Goal: Share content: Share content

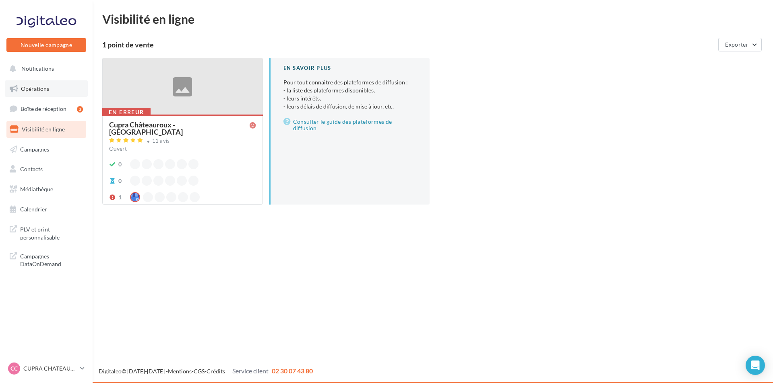
click at [51, 91] on link "Opérations" at bounding box center [46, 88] width 83 height 17
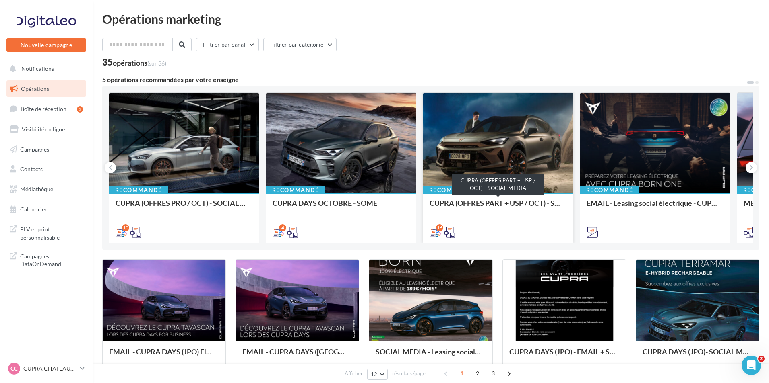
click at [501, 203] on div "CUPRA (OFFRES PART + USP / OCT) - SOCIAL MEDIA" at bounding box center [497, 207] width 137 height 16
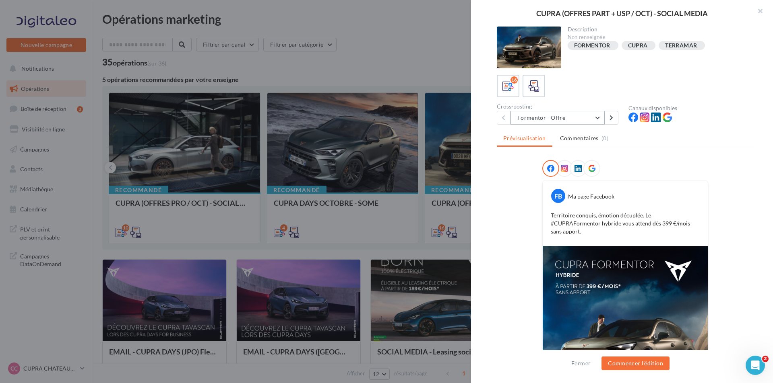
click at [572, 121] on button "Formentor - Offre" at bounding box center [557, 118] width 94 height 14
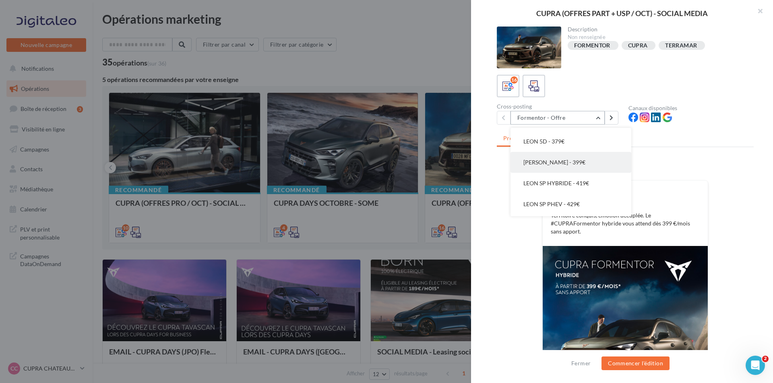
scroll to position [40, 0]
click at [576, 177] on button "LEON 5D - 379€" at bounding box center [570, 181] width 121 height 21
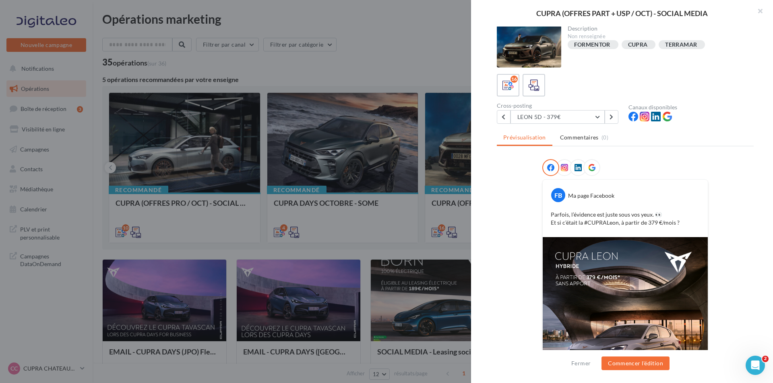
scroll to position [41, 0]
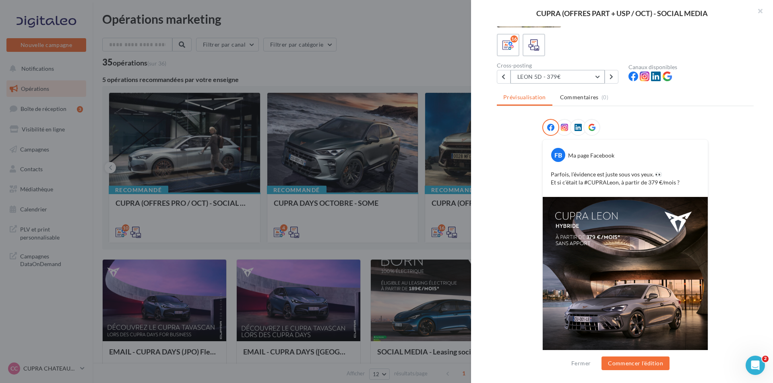
click at [582, 77] on button "LEON 5D - 379€" at bounding box center [557, 77] width 94 height 14
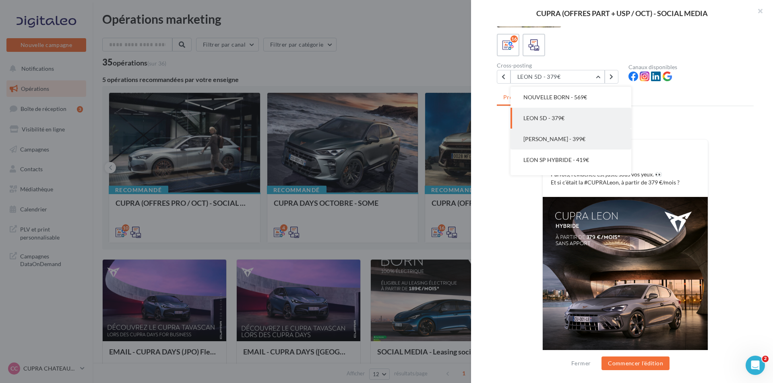
click at [576, 140] on button "[PERSON_NAME] - 399€" at bounding box center [570, 139] width 121 height 21
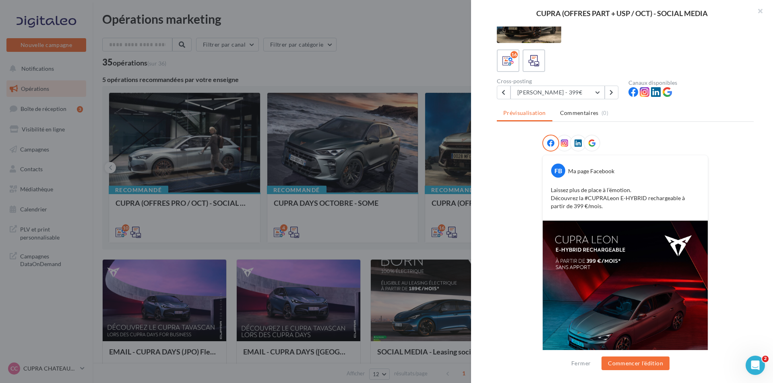
scroll to position [25, 0]
click at [573, 89] on button "[PERSON_NAME] - 399€" at bounding box center [557, 93] width 94 height 14
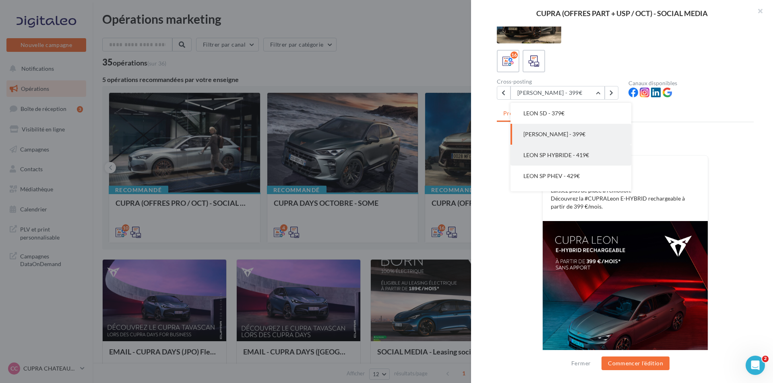
click at [572, 154] on span "LEON SP HYBRIDE - 419€" at bounding box center [556, 155] width 66 height 7
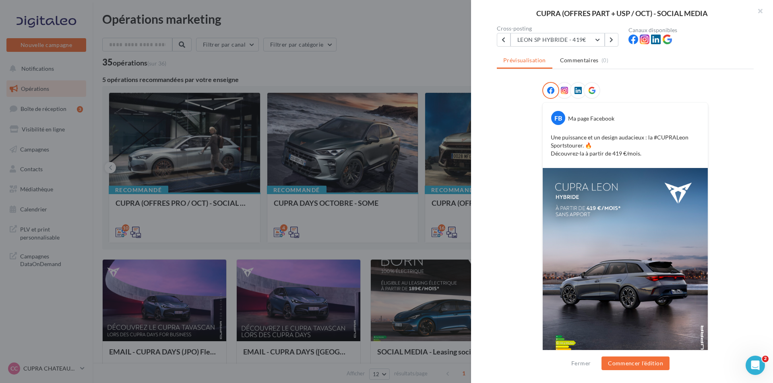
scroll to position [80, 0]
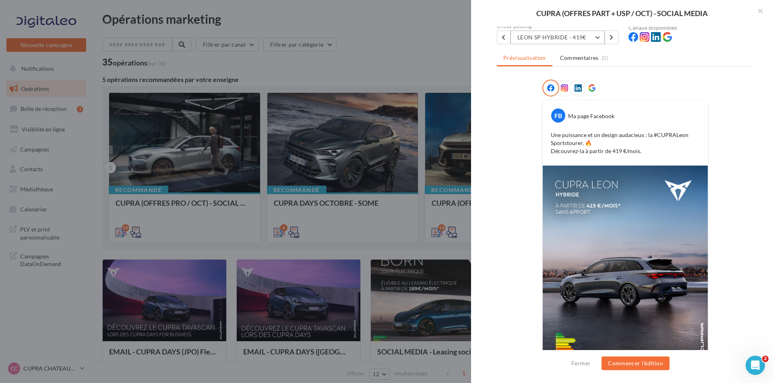
click at [579, 39] on button "LEON SP HYBRIDE - 419€" at bounding box center [557, 38] width 94 height 14
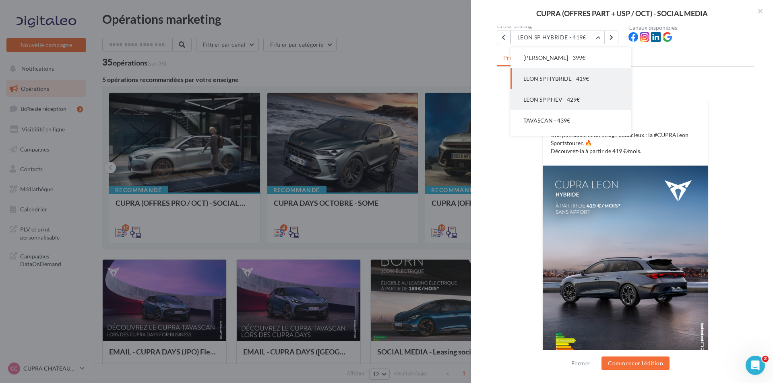
click at [586, 101] on button "LEON SP PHEV - 429€" at bounding box center [570, 99] width 121 height 21
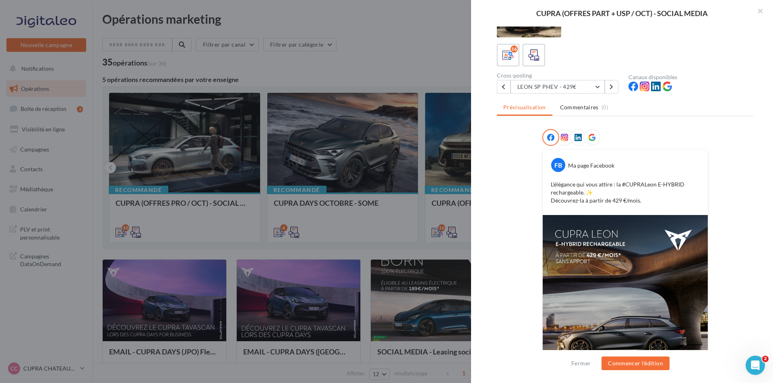
scroll to position [25, 0]
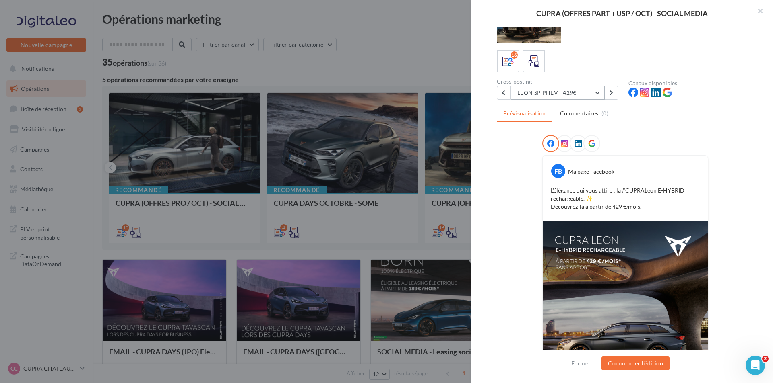
click at [569, 92] on button "LEON SP PHEV - 429€" at bounding box center [557, 93] width 94 height 14
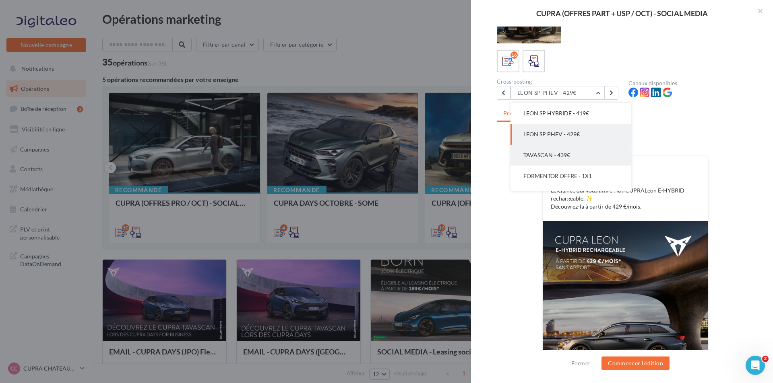
click at [577, 156] on button "TAVASCAN - 439€" at bounding box center [570, 155] width 121 height 21
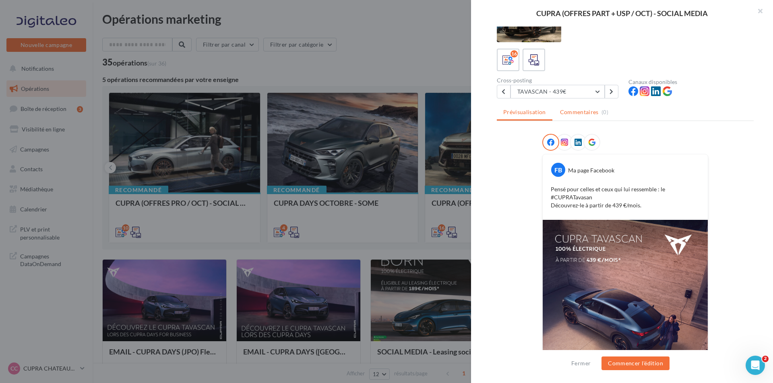
scroll to position [40, 0]
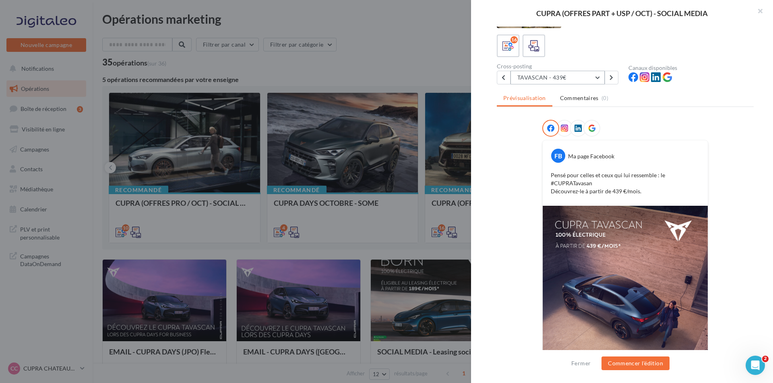
click at [593, 74] on button "TAVASCAN - 439€" at bounding box center [557, 78] width 94 height 14
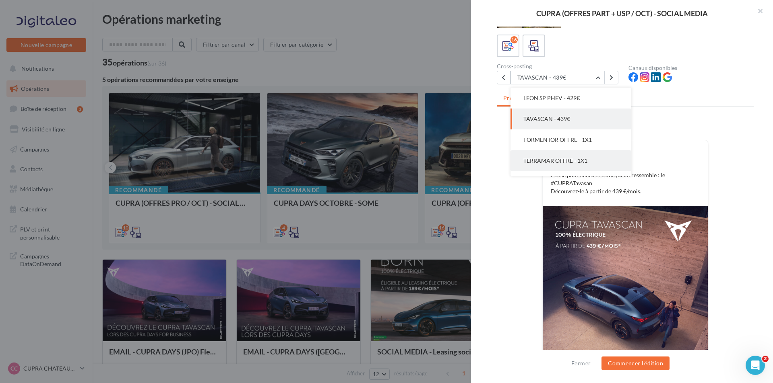
click at [577, 156] on button "TERRAMAR OFFRE - 1X1" at bounding box center [570, 160] width 121 height 21
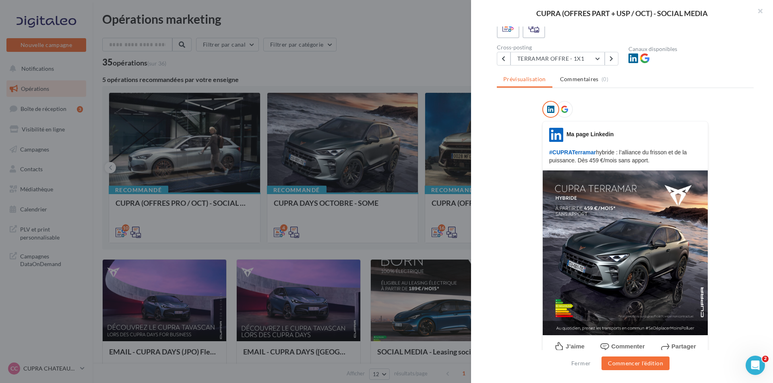
scroll to position [70, 0]
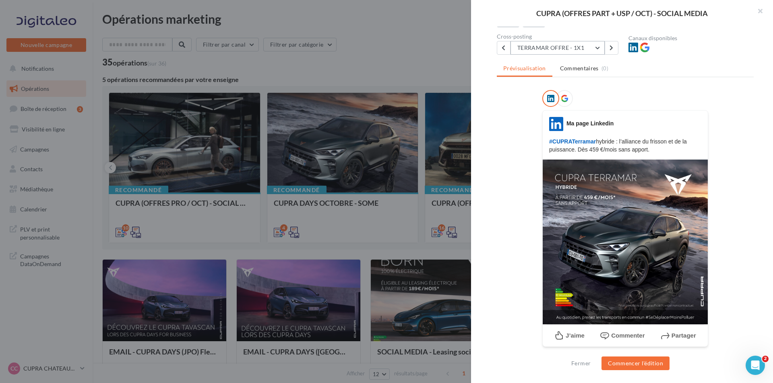
click at [578, 51] on button "TERRAMAR OFFRE - 1X1" at bounding box center [557, 48] width 94 height 14
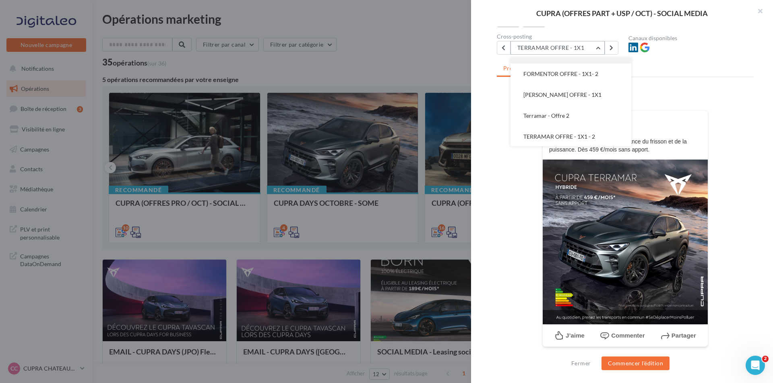
scroll to position [246, 0]
click at [584, 111] on button "Terramar - Offre 2" at bounding box center [570, 115] width 121 height 21
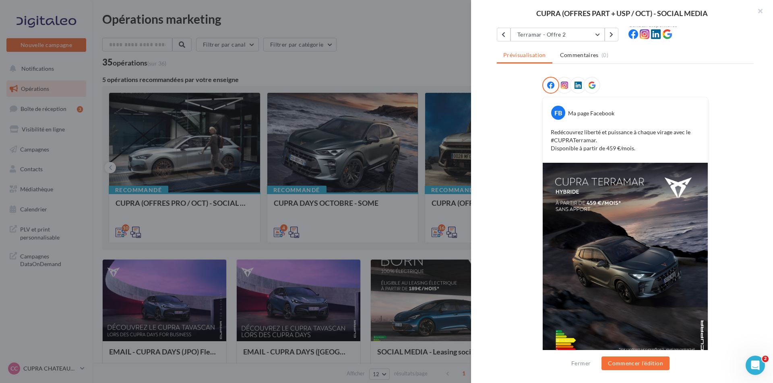
scroll to position [65, 0]
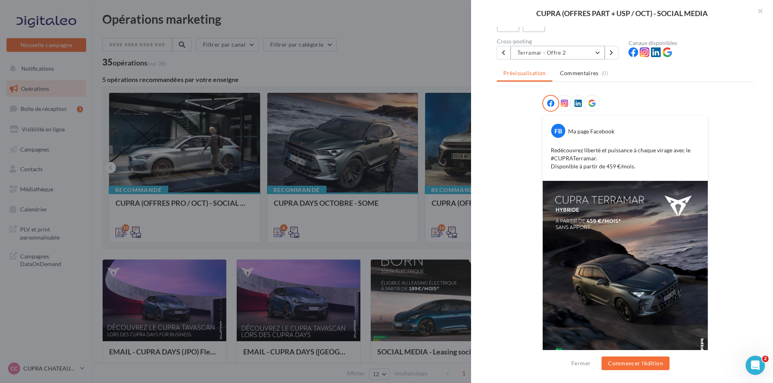
click at [588, 52] on button "Terramar - Offre 2" at bounding box center [557, 53] width 94 height 14
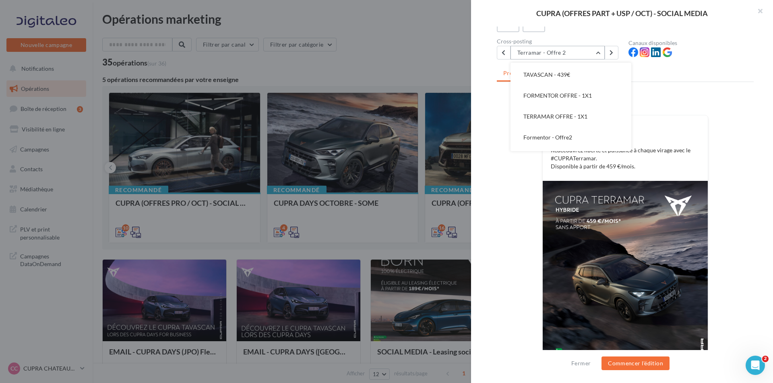
scroll to position [126, 0]
click at [574, 114] on button "TAVASCAN - 439€" at bounding box center [570, 115] width 121 height 21
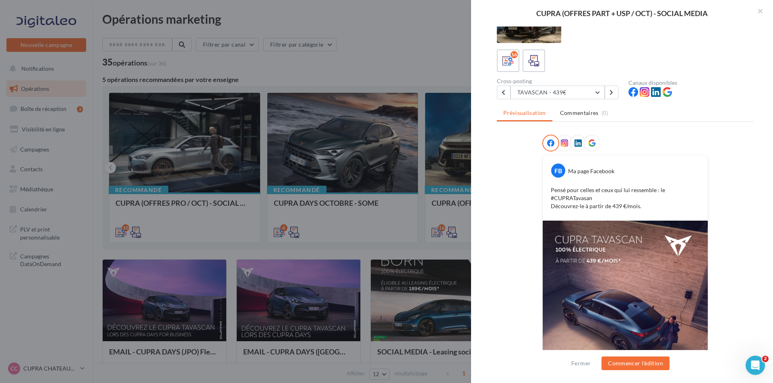
scroll to position [25, 0]
click at [569, 91] on button "TAVASCAN - 439€" at bounding box center [557, 93] width 94 height 14
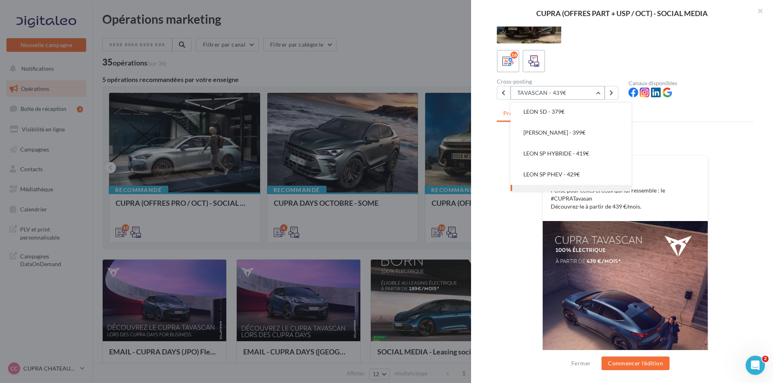
scroll to position [45, 0]
click at [686, 148] on div at bounding box center [625, 145] width 166 height 20
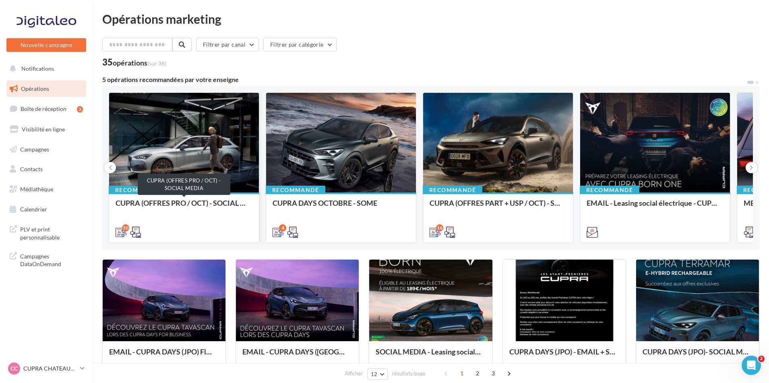
click at [204, 206] on div "CUPRA (OFFRES PRO / OCT) - SOCIAL MEDIA" at bounding box center [183, 207] width 137 height 16
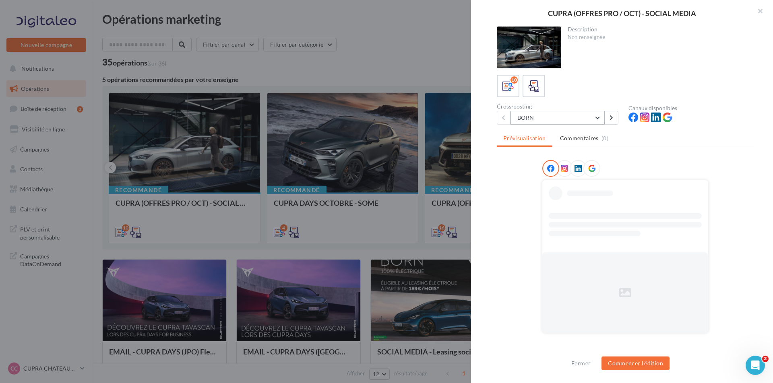
click at [535, 120] on button "BORN" at bounding box center [557, 118] width 94 height 14
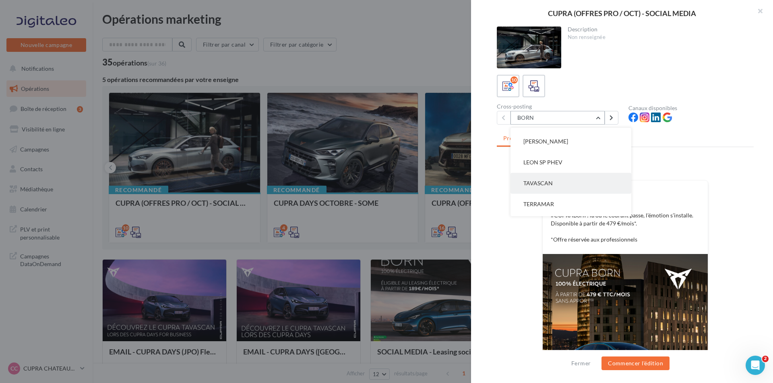
scroll to position [121, 0]
click at [549, 200] on button "LEON 5P" at bounding box center [570, 206] width 121 height 21
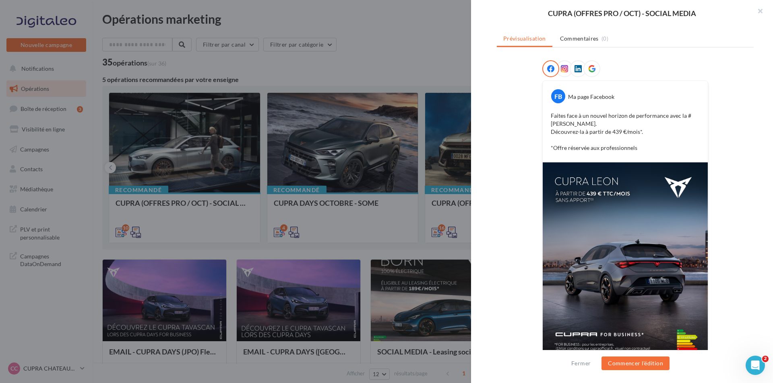
scroll to position [80, 0]
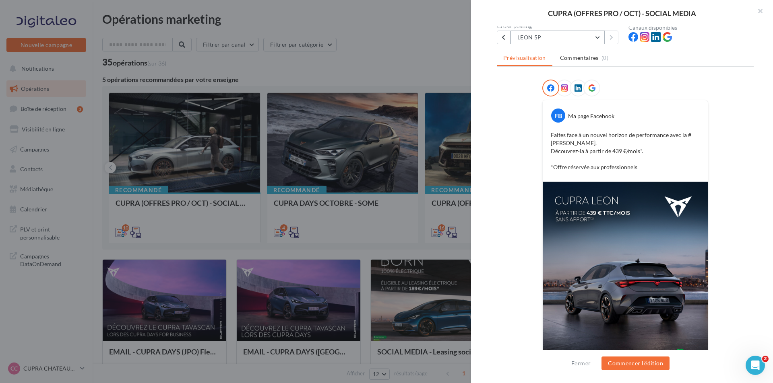
click at [544, 40] on button "LEON 5P" at bounding box center [557, 38] width 94 height 14
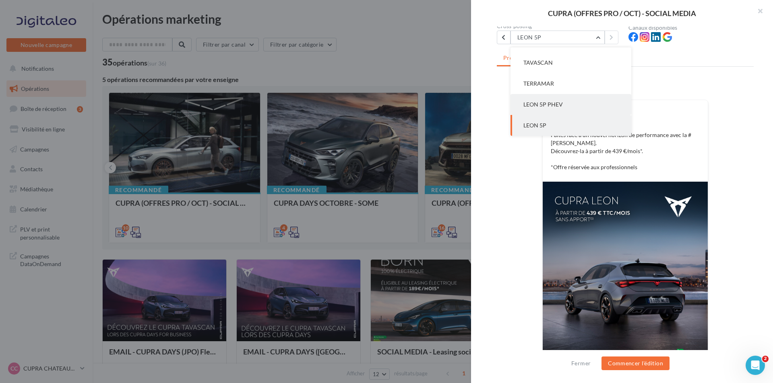
click at [541, 107] on span "LEON 5P PHEV" at bounding box center [542, 104] width 39 height 7
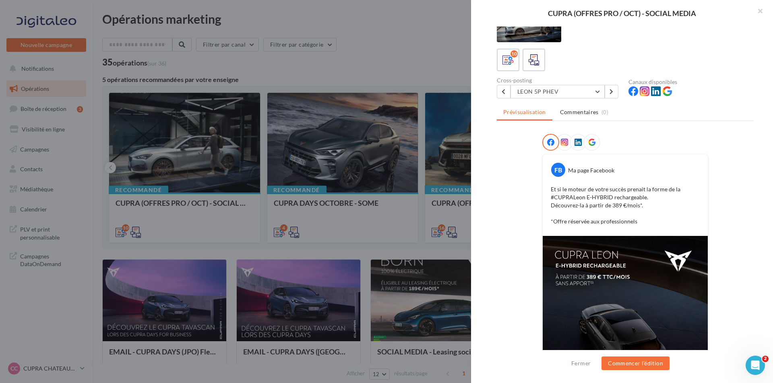
scroll to position [40, 0]
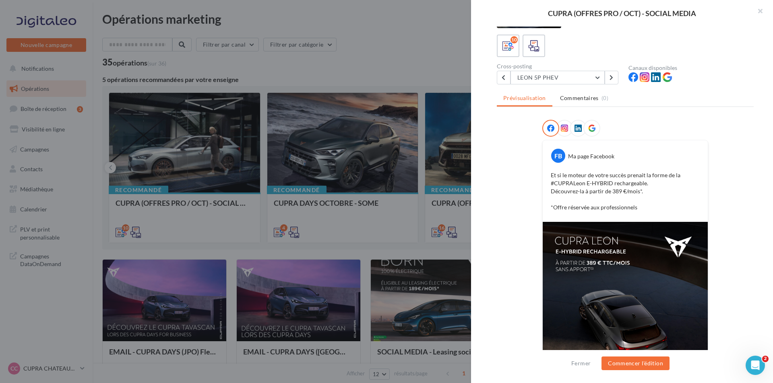
click at [554, 70] on div "Cross-posting LEON 5P PHEV BORN NOUVELLE BORN [GEOGRAPHIC_DATA] FORMENTOR PHEV …" at bounding box center [563, 74] width 132 height 21
click at [555, 79] on button "LEON 5P PHEV" at bounding box center [557, 78] width 94 height 14
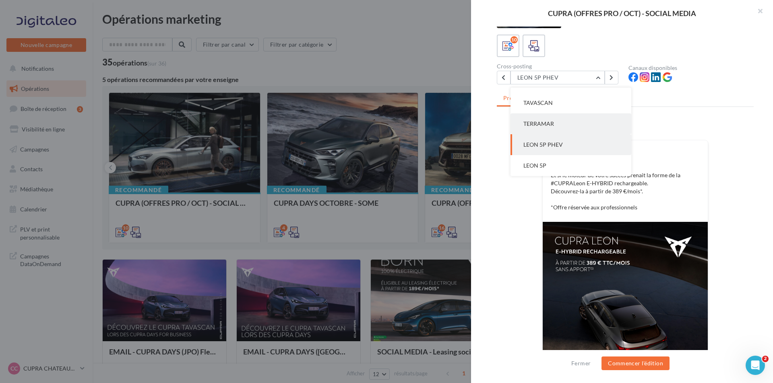
click at [554, 125] on button "TERRAMAR" at bounding box center [570, 123] width 121 height 21
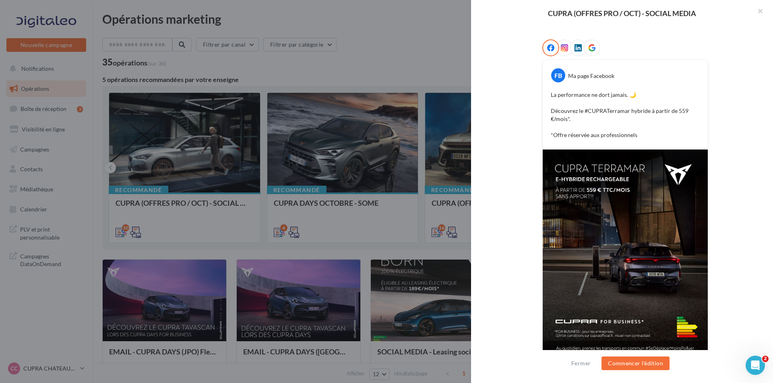
scroll to position [80, 0]
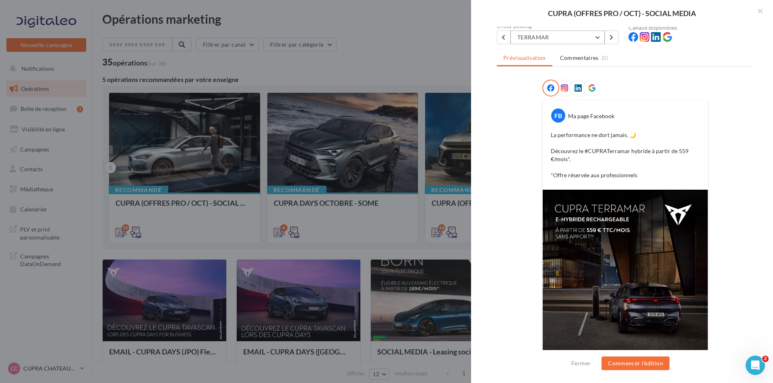
click at [550, 40] on button "TERRAMAR" at bounding box center [557, 38] width 94 height 14
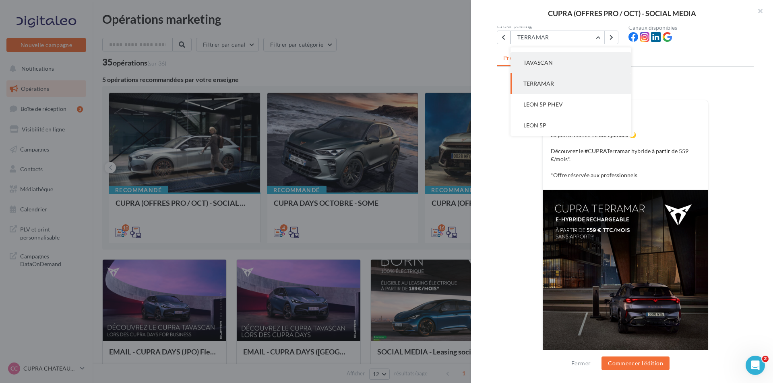
click at [552, 65] on button "TAVASCAN" at bounding box center [570, 62] width 121 height 21
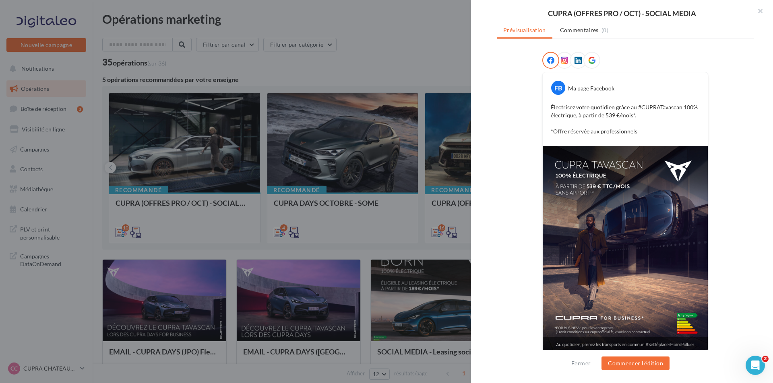
scroll to position [113, 0]
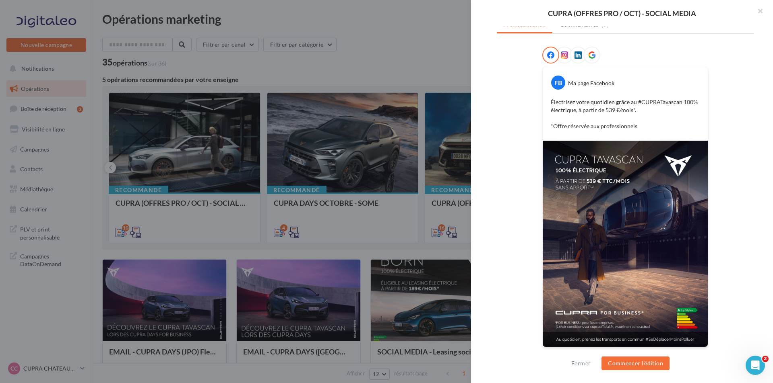
click at [565, 113] on p "Électrisez votre quotidien grâce au #CUPRATavascan 100% électrique, à partir de…" at bounding box center [624, 114] width 149 height 32
drag, startPoint x: 573, startPoint y: 110, endPoint x: 534, endPoint y: 102, distance: 39.1
click at [534, 102] on div "FB Ma page Facebook Électrisez votre quotidien grâce au #CUPRATavascan 100% éle…" at bounding box center [625, 202] width 257 height 311
copy p "Électrisez votre quotidien grâce au #CUPRATavascan 100% électrique"
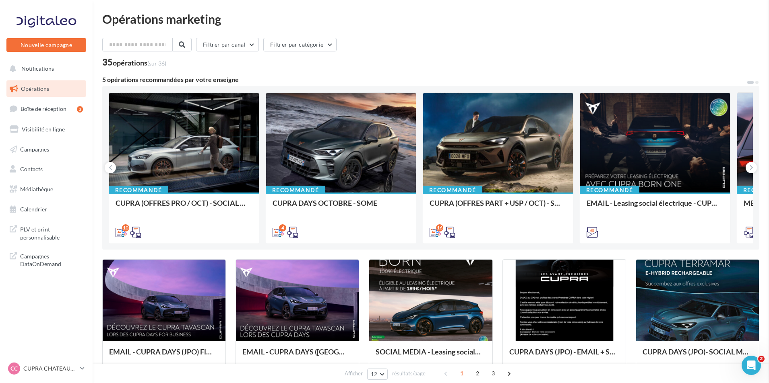
click at [510, 196] on div "Recommandé CUPRA (OFFRES PART + USP / OCT) - SOCIAL MEDIA" at bounding box center [498, 217] width 150 height 49
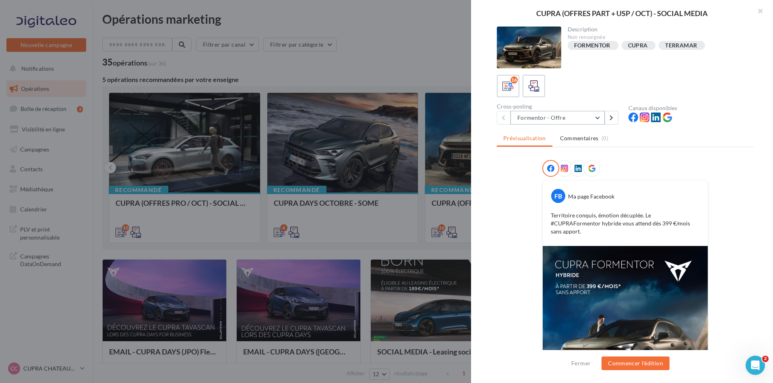
click at [567, 119] on button "Formentor - Offre" at bounding box center [557, 118] width 94 height 14
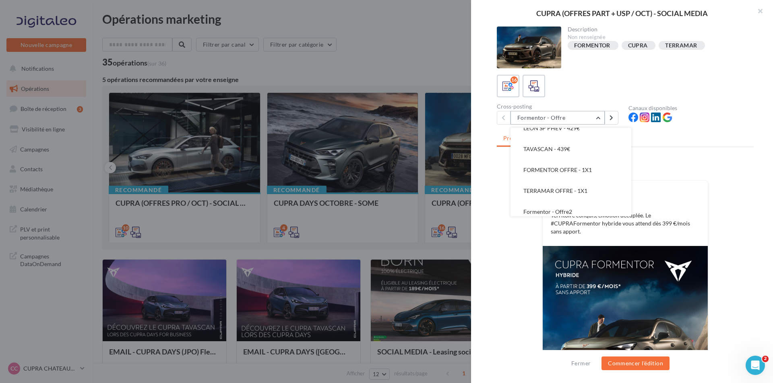
scroll to position [161, 0]
click at [559, 145] on span "TAVASCAN - 439€" at bounding box center [546, 144] width 47 height 7
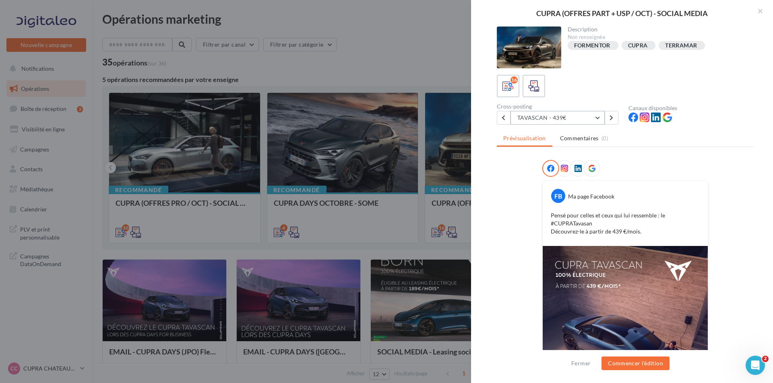
click at [571, 115] on button "TAVASCAN - 439€" at bounding box center [557, 118] width 94 height 14
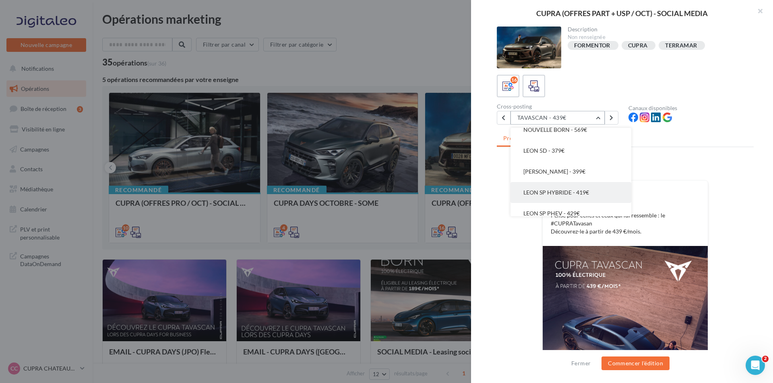
scroll to position [85, 0]
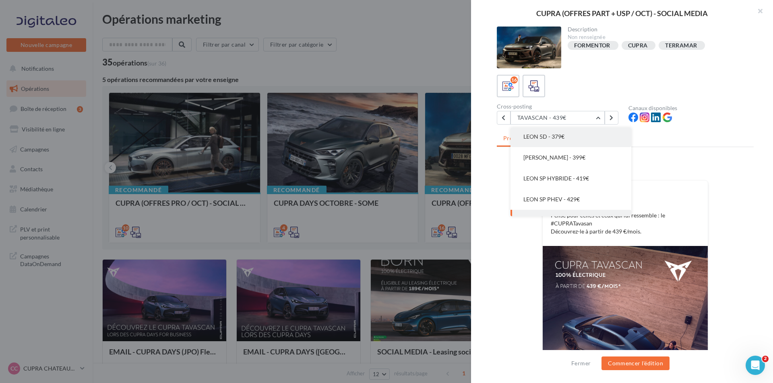
click at [562, 141] on button "LEON 5D - 379€" at bounding box center [570, 136] width 121 height 21
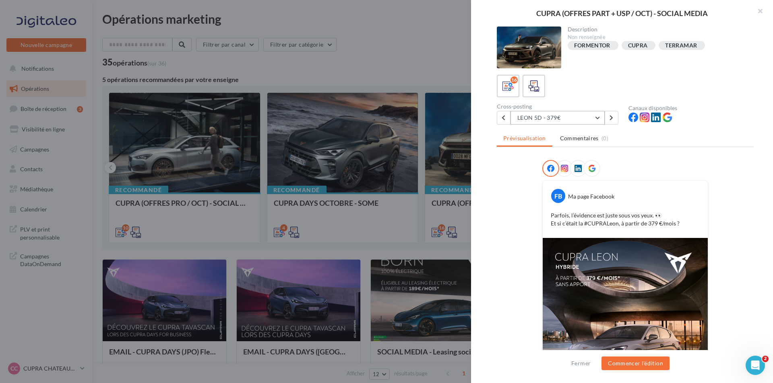
click at [596, 116] on button "LEON 5D - 379€" at bounding box center [557, 118] width 94 height 14
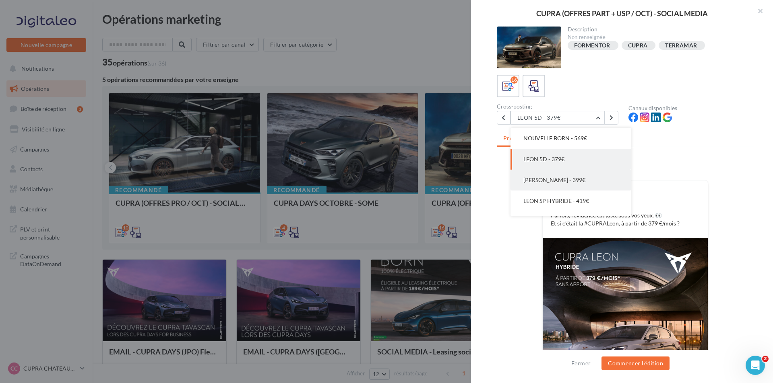
click at [570, 173] on button "[PERSON_NAME] - 399€" at bounding box center [570, 180] width 121 height 21
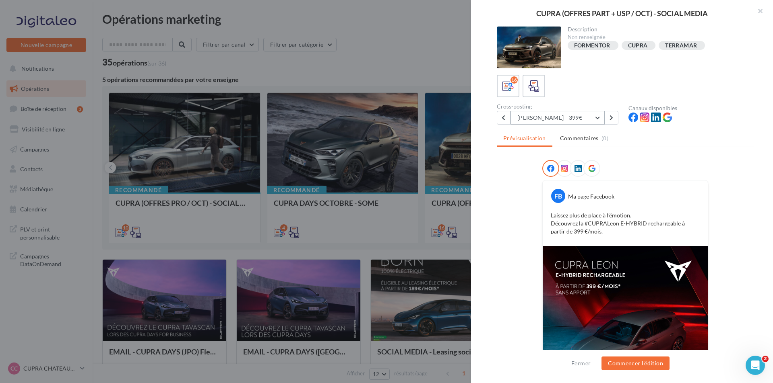
click at [581, 113] on button "[PERSON_NAME] - 399€" at bounding box center [557, 118] width 94 height 14
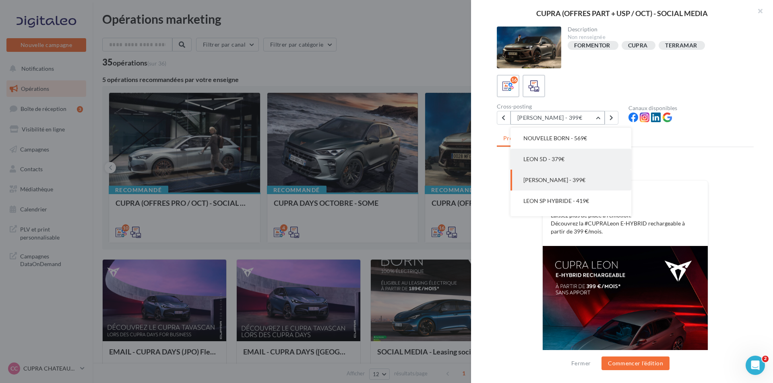
scroll to position [84, 0]
click at [577, 176] on button "LEON SP HYBRIDE - 419€" at bounding box center [570, 180] width 121 height 21
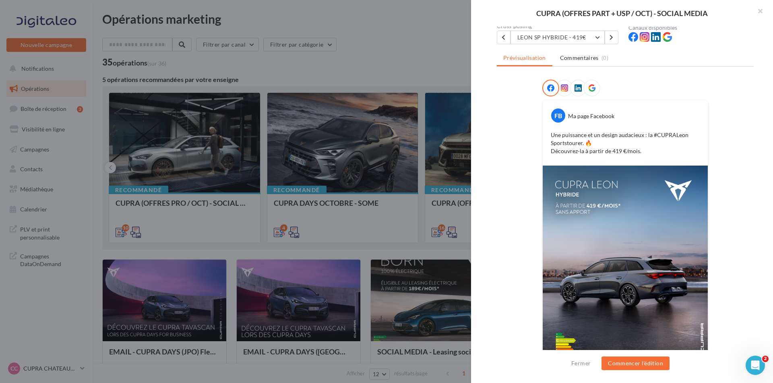
scroll to position [40, 0]
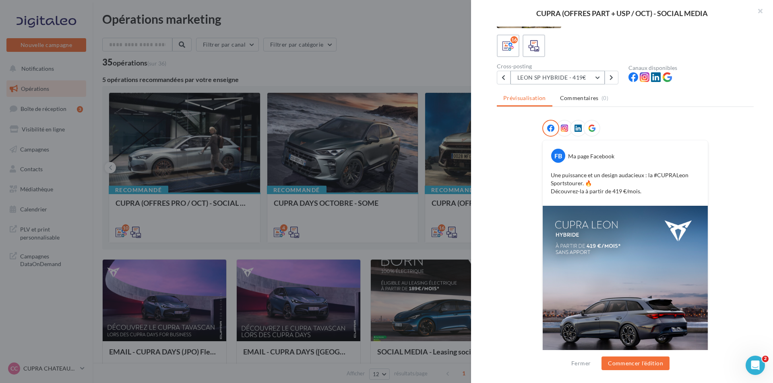
click at [571, 79] on button "LEON SP HYBRIDE - 419€" at bounding box center [557, 78] width 94 height 14
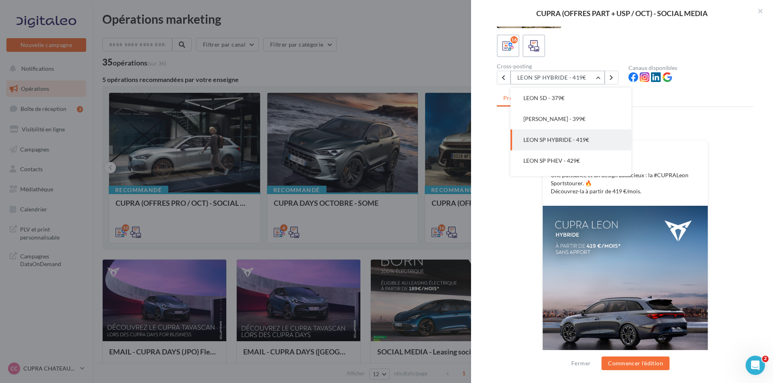
scroll to position [105, 0]
click at [561, 144] on button "LEON SP PHEV - 429€" at bounding box center [570, 140] width 121 height 21
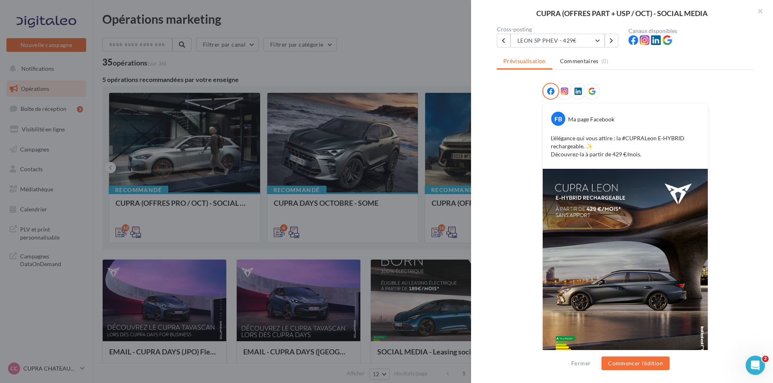
scroll to position [80, 0]
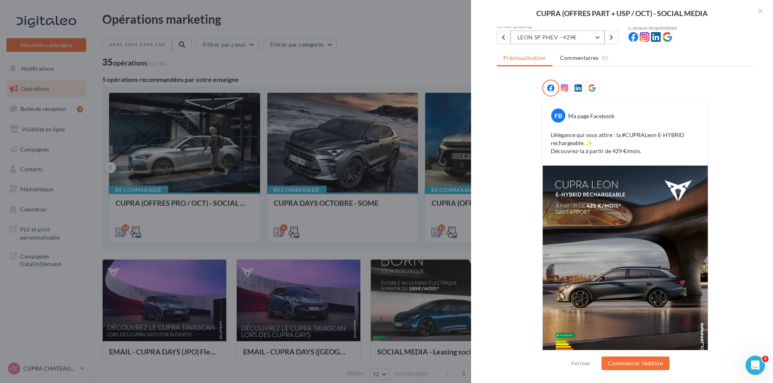
click at [571, 41] on button "LEON SP PHEV - 429€" at bounding box center [557, 38] width 94 height 14
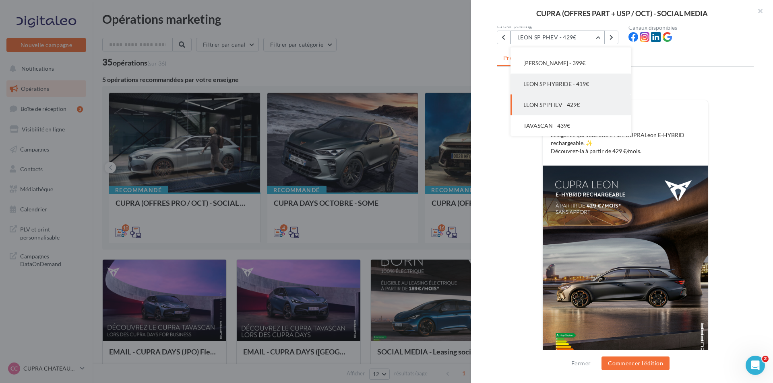
scroll to position [85, 0]
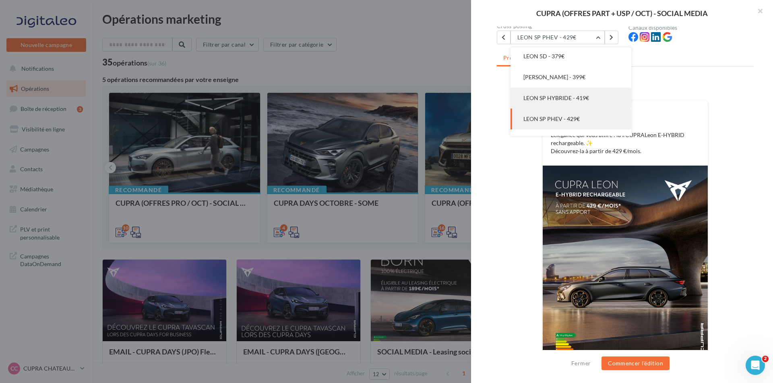
click at [581, 101] on button "LEON SP HYBRIDE - 419€" at bounding box center [570, 98] width 121 height 21
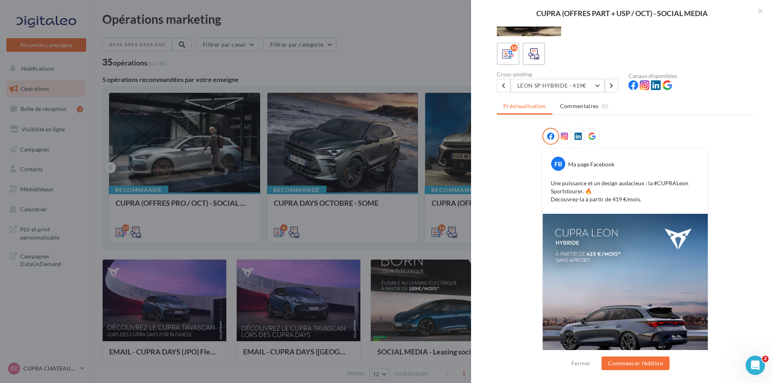
scroll to position [25, 0]
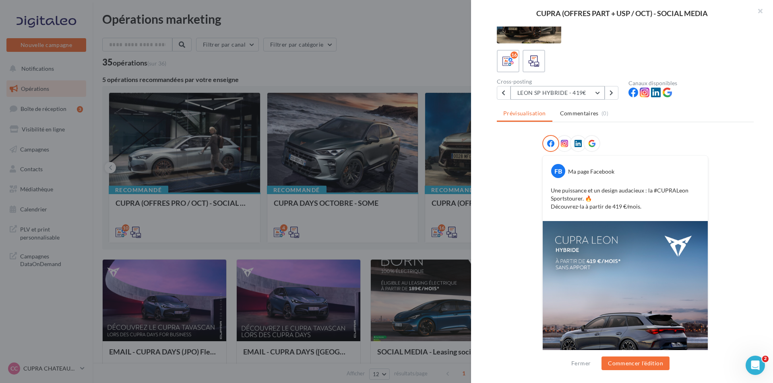
drag, startPoint x: 553, startPoint y: 91, endPoint x: 556, endPoint y: 95, distance: 4.6
click at [553, 92] on button "LEON SP HYBRIDE - 419€" at bounding box center [557, 93] width 94 height 14
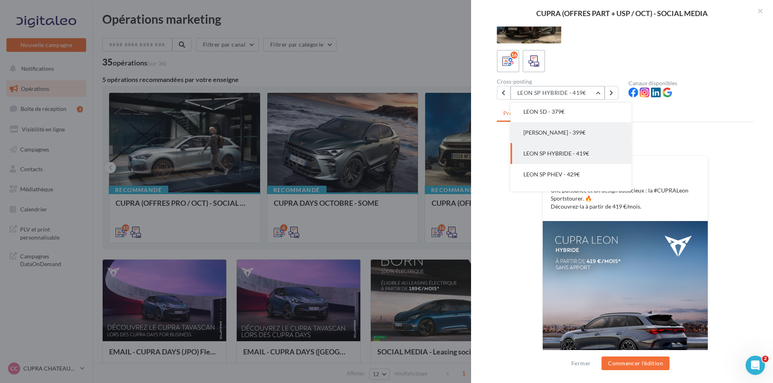
scroll to position [105, 0]
click at [569, 117] on button "[PERSON_NAME] - 399€" at bounding box center [570, 113] width 121 height 21
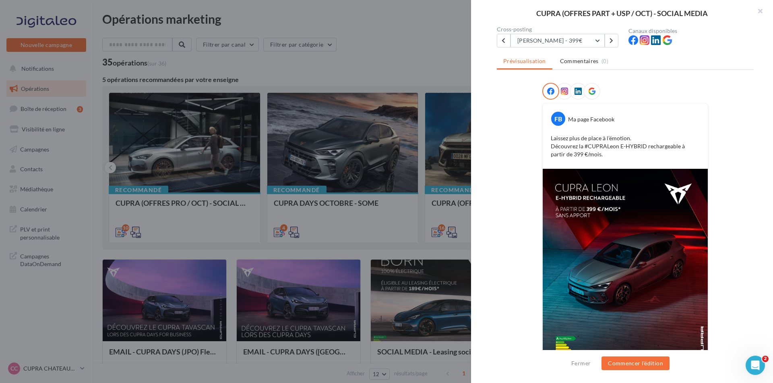
scroll to position [80, 0]
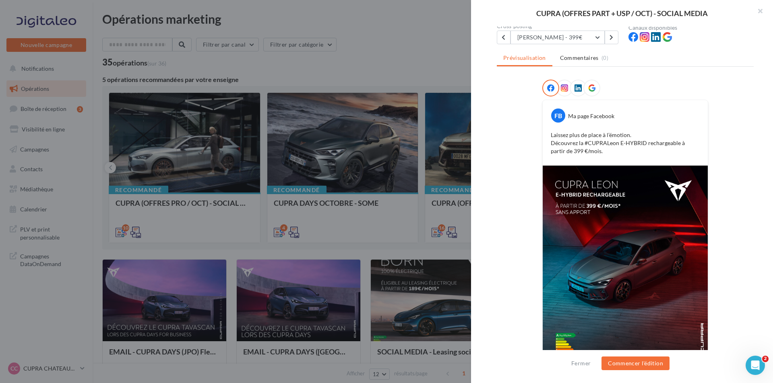
click at [227, 150] on div at bounding box center [386, 191] width 773 height 383
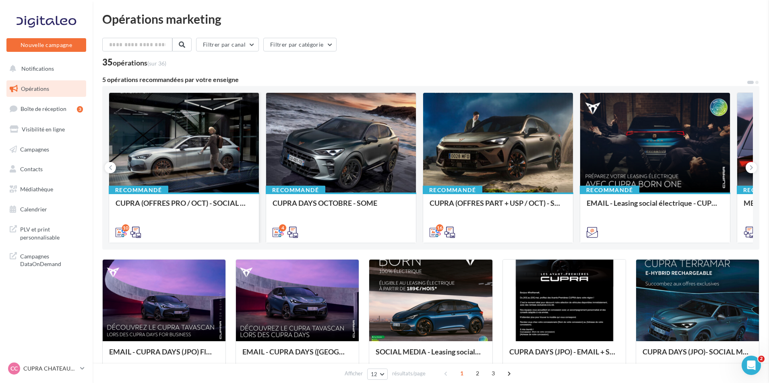
click at [209, 197] on div "Recommandé CUPRA (OFFRES PRO / OCT) - SOCIAL MEDIA" at bounding box center [184, 217] width 150 height 49
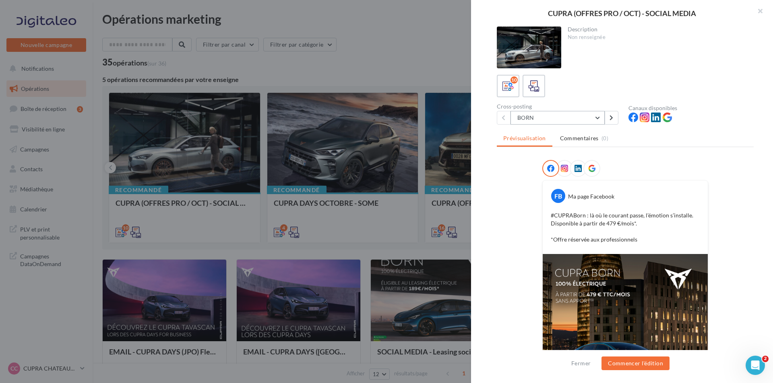
click at [573, 120] on button "BORN" at bounding box center [557, 118] width 94 height 14
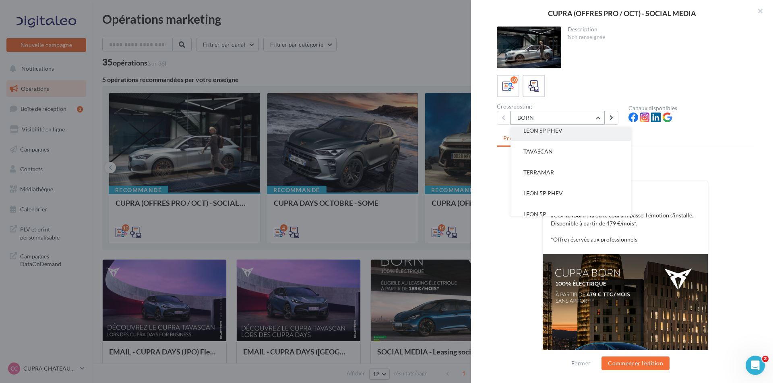
scroll to position [121, 0]
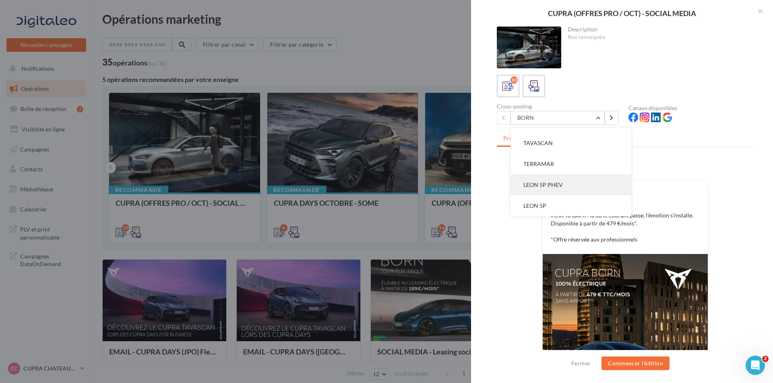
click at [563, 185] on button "LEON 5P PHEV" at bounding box center [570, 185] width 121 height 21
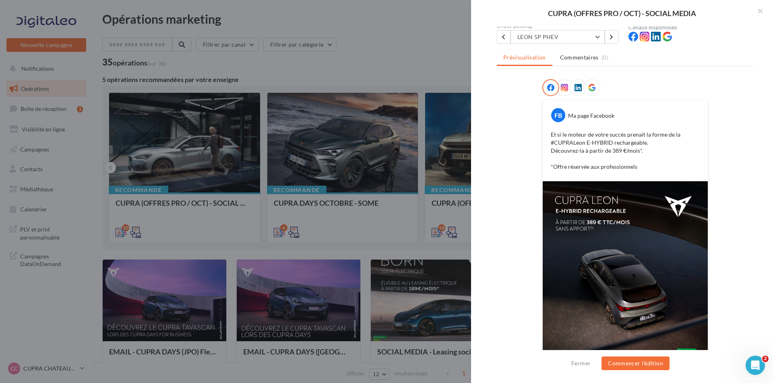
scroll to position [80, 0]
click at [567, 41] on button "LEON 5P PHEV" at bounding box center [557, 38] width 94 height 14
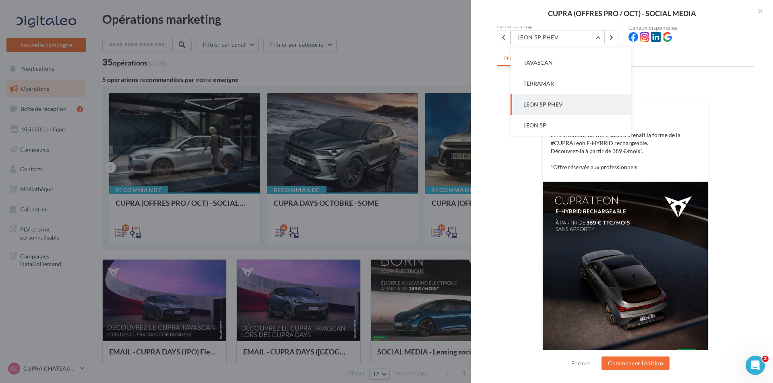
click at [587, 106] on button "LEON 5P PHEV" at bounding box center [570, 104] width 121 height 21
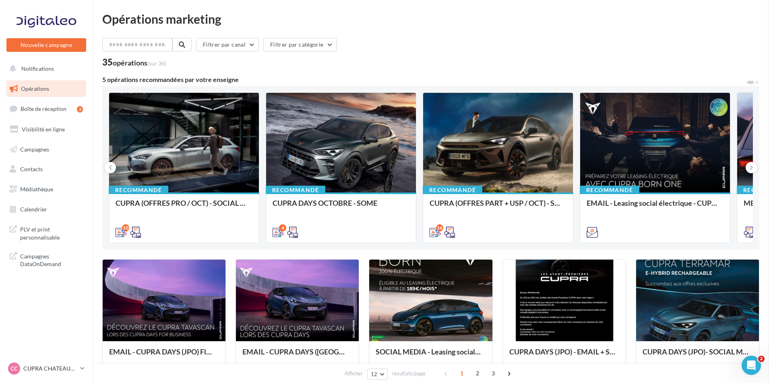
click at [482, 211] on div "CUPRA (OFFRES PART + USP / OCT) - SOCIAL MEDIA" at bounding box center [497, 207] width 137 height 16
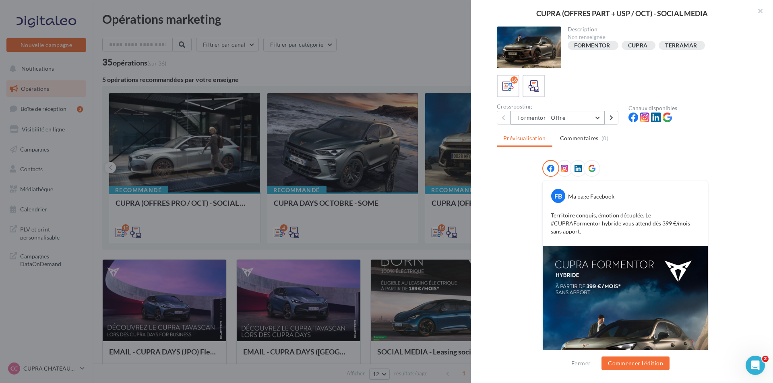
click at [540, 119] on button "Formentor - Offre" at bounding box center [557, 118] width 94 height 14
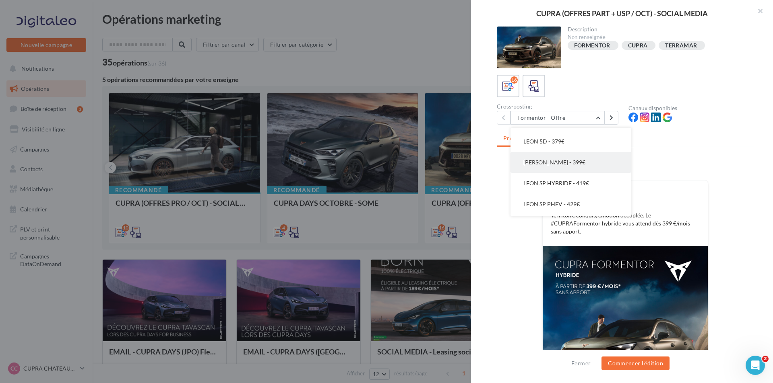
click at [570, 167] on button "[PERSON_NAME] - 399€" at bounding box center [570, 162] width 121 height 21
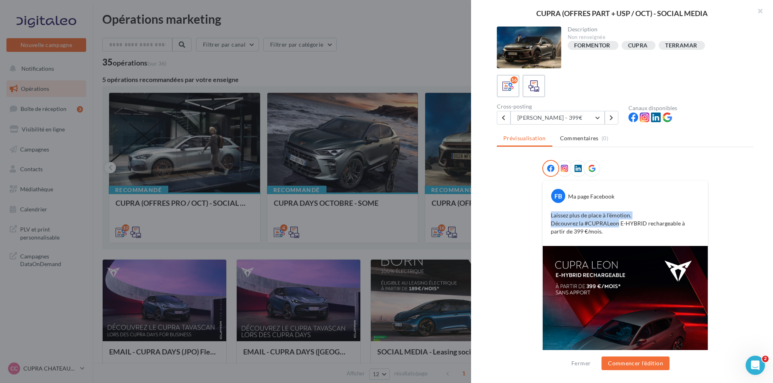
drag, startPoint x: 549, startPoint y: 215, endPoint x: 616, endPoint y: 223, distance: 67.6
click at [616, 223] on p "Laissez plus de place à l’émotion. Découvrez la #CUPRALeon E-HYBRID rechargeabl…" at bounding box center [624, 224] width 149 height 24
drag, startPoint x: 677, startPoint y: 225, endPoint x: 544, endPoint y: 216, distance: 133.5
click at [544, 216] on div "Laissez plus de place à l’émotion. Découvrez la #CUPRALeon E-HYBRID rechargeabl…" at bounding box center [624, 224] width 161 height 28
copy p "Laissez plus de place à l’émotion. Découvrez la #CUPRALeon E-HYBRID rechargeable"
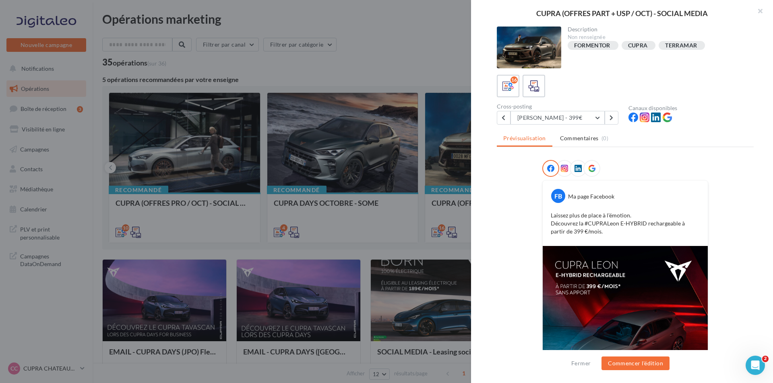
click at [408, 205] on div at bounding box center [386, 191] width 773 height 383
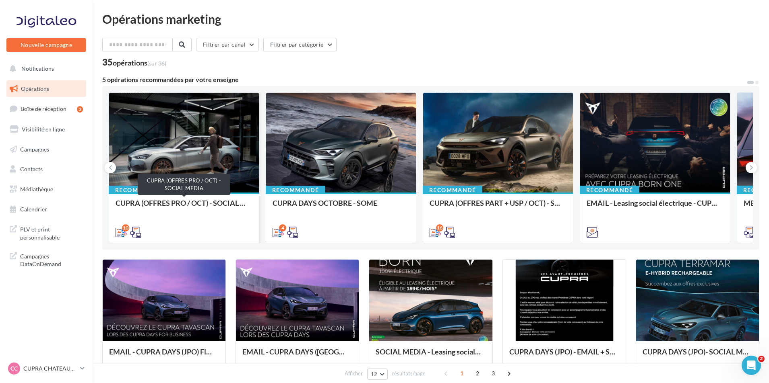
click at [235, 208] on div "CUPRA (OFFRES PRO / OCT) - SOCIAL MEDIA" at bounding box center [183, 207] width 137 height 16
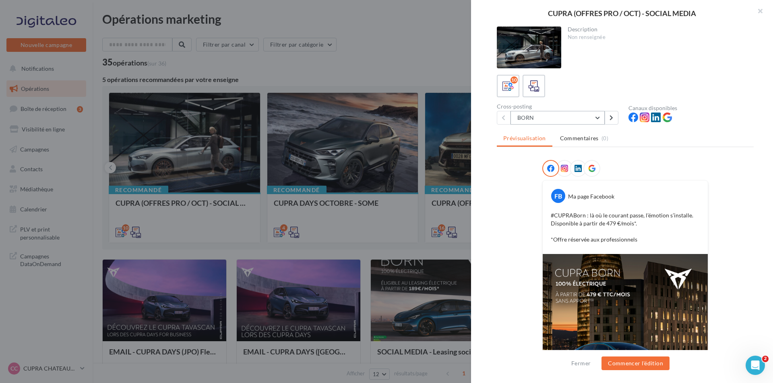
click at [572, 122] on button "BORN" at bounding box center [557, 118] width 94 height 14
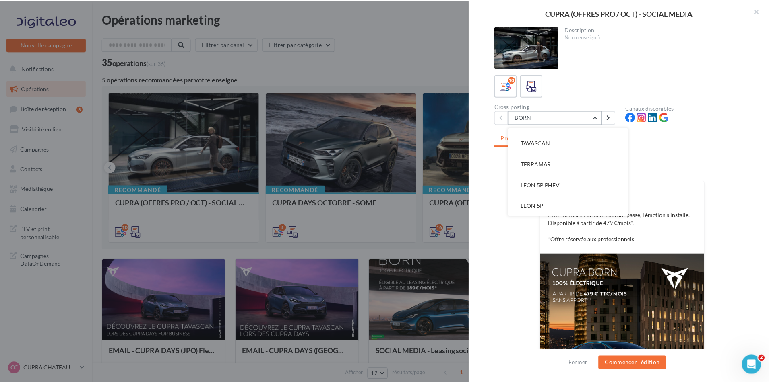
scroll to position [121, 0]
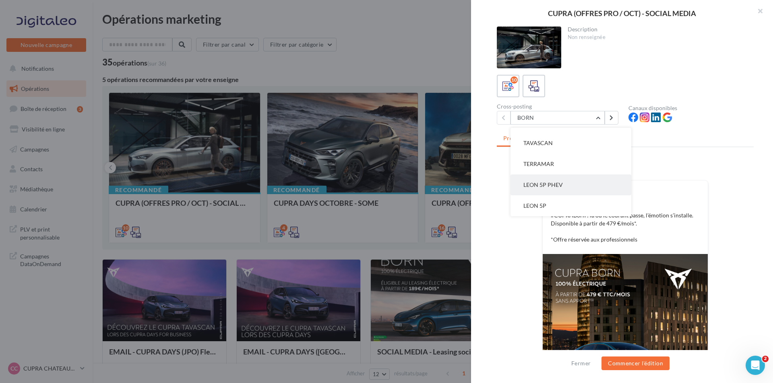
click at [566, 184] on button "LEON 5P PHEV" at bounding box center [570, 185] width 121 height 21
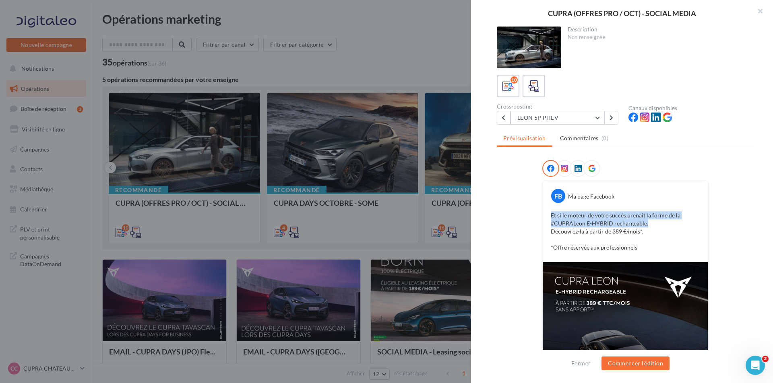
drag, startPoint x: 548, startPoint y: 215, endPoint x: 651, endPoint y: 225, distance: 103.5
click at [651, 225] on p "Et si le moteur de votre succès prenait la forme de la #CUPRALeon E-HYBRID rech…" at bounding box center [624, 232] width 149 height 40
copy p "Et si le moteur de votre succès prenait la forme de la #CUPRALeon E-HYBRID rech…"
drag, startPoint x: 289, startPoint y: 129, endPoint x: 210, endPoint y: 228, distance: 126.0
click at [288, 131] on div at bounding box center [386, 191] width 773 height 383
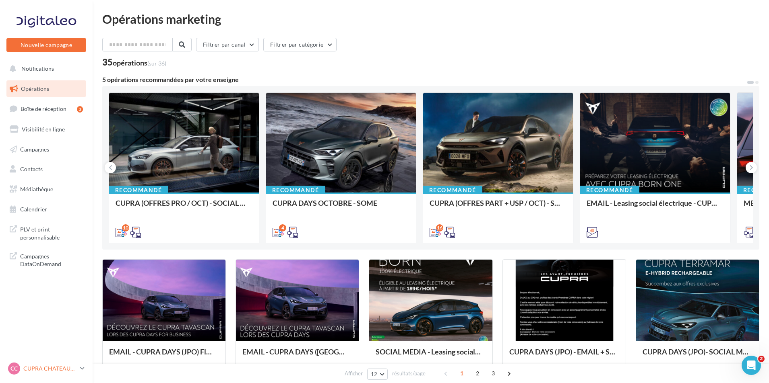
click at [63, 365] on div "CC CUPRA CHATEAUROUX cupra-[GEOGRAPHIC_DATA]-36007" at bounding box center [42, 369] width 69 height 12
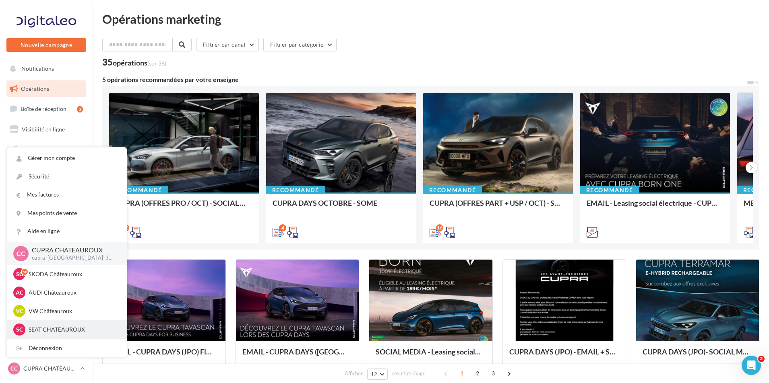
click at [81, 323] on div "SC SEAT [GEOGRAPHIC_DATA] seat-[GEOGRAPHIC_DATA]-36007" at bounding box center [67, 330] width 120 height 19
click at [76, 330] on p "SEAT CHATEAUROUX" at bounding box center [73, 330] width 89 height 8
